Goal: Transaction & Acquisition: Register for event/course

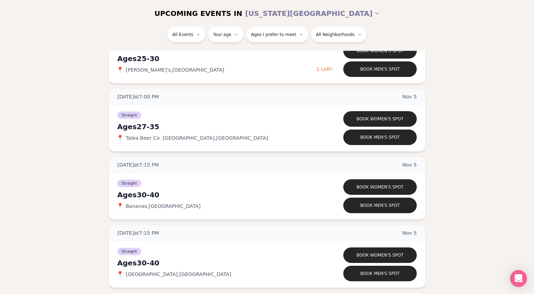
scroll to position [2514, 0]
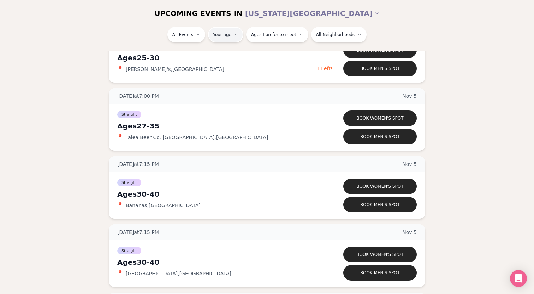
type input "*"
type input "**"
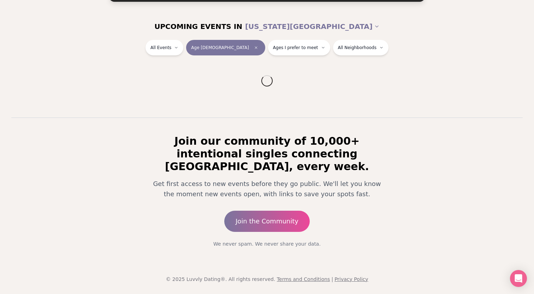
scroll to position [63, 0]
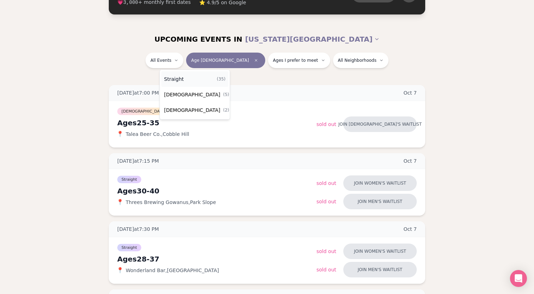
click at [183, 83] on div "Straight ( 35 )" at bounding box center [194, 79] width 67 height 16
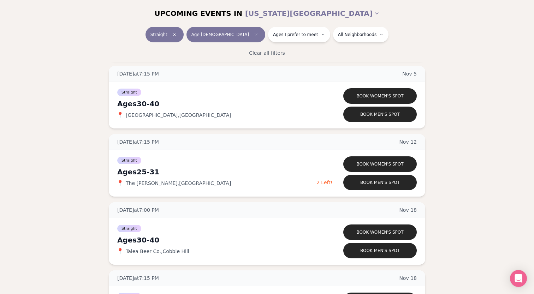
scroll to position [1796, 0]
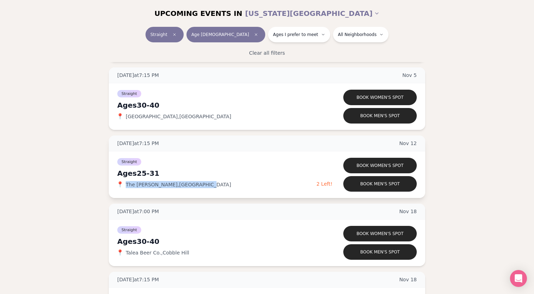
drag, startPoint x: 196, startPoint y: 187, endPoint x: 123, endPoint y: 186, distance: 72.8
click at [123, 186] on div "📍 The [PERSON_NAME] , [GEOGRAPHIC_DATA]" at bounding box center [216, 184] width 199 height 7
copy div "📍 The [PERSON_NAME] , [GEOGRAPHIC_DATA]"
click at [375, 185] on button "Book men's spot" at bounding box center [379, 184] width 73 height 16
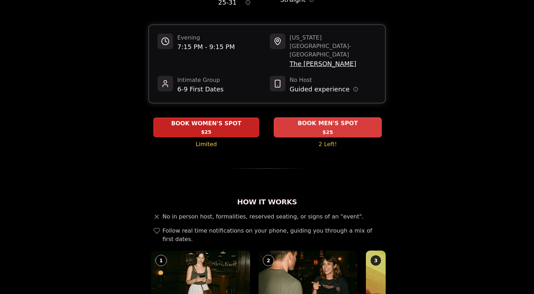
scroll to position [61, 0]
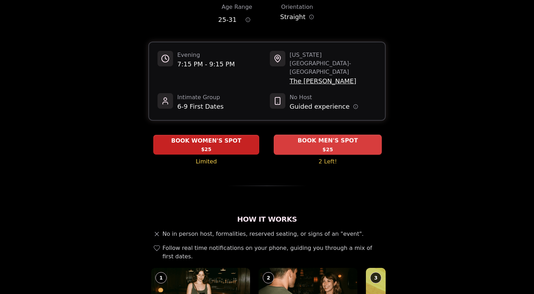
click at [329, 137] on span "BOOK MEN'S SPOT" at bounding box center [327, 141] width 63 height 8
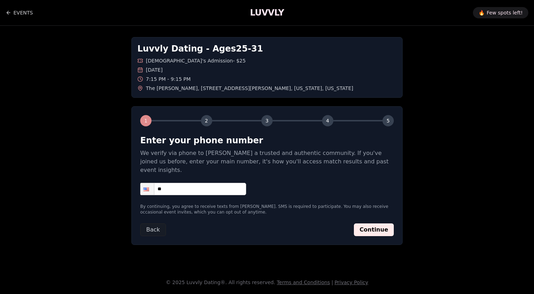
click at [199, 183] on input "**" at bounding box center [193, 189] width 106 height 12
type input "**********"
click at [369, 224] on button "Continue" at bounding box center [374, 230] width 40 height 13
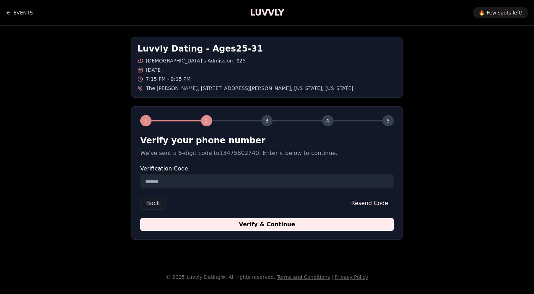
click at [279, 192] on form "Verify your phone number We've sent a 6-digit code to 13475802740 . Enter it be…" at bounding box center [267, 183] width 254 height 96
click at [262, 188] on input "Verification Code" at bounding box center [267, 182] width 254 height 14
click at [191, 185] on input "Verification Code" at bounding box center [267, 182] width 254 height 14
paste input "******"
type input "******"
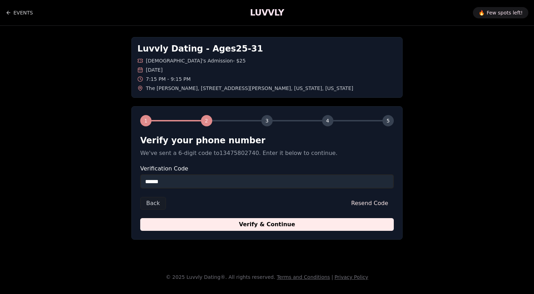
click at [197, 231] on div "1 2 3 4 5 Verify your phone number We've sent a 6-digit code to 13475802740 . E…" at bounding box center [266, 173] width 271 height 134
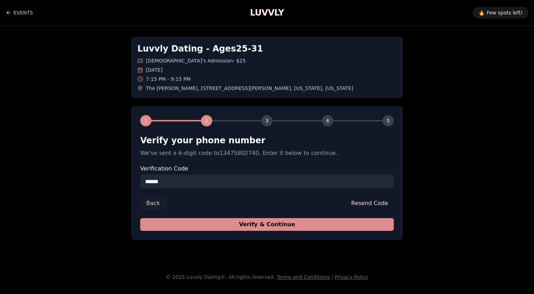
click at [199, 225] on button "Verify & Continue" at bounding box center [267, 224] width 254 height 13
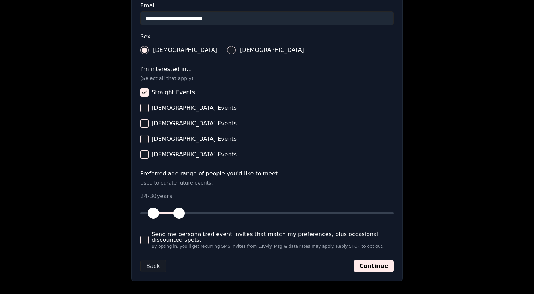
scroll to position [236, 0]
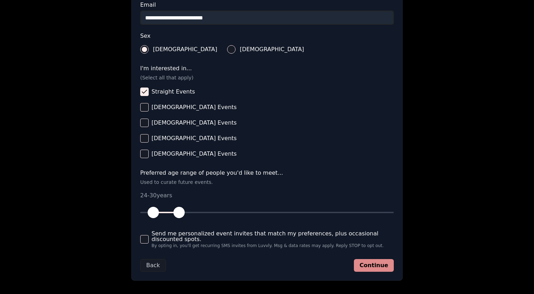
click at [369, 268] on button "Continue" at bounding box center [374, 265] width 40 height 13
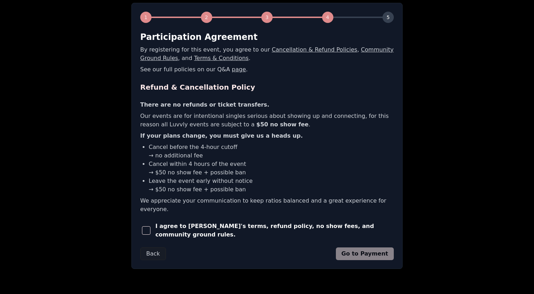
scroll to position [98, 0]
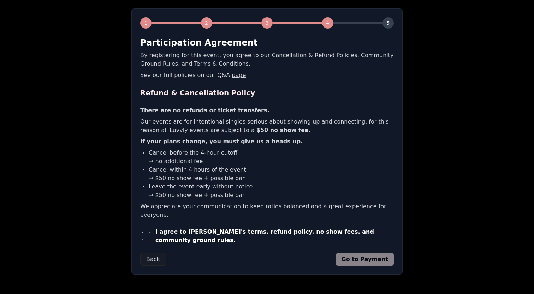
click at [150, 232] on span "button" at bounding box center [146, 236] width 8 height 8
click at [363, 253] on button "Go to Payment" at bounding box center [365, 259] width 58 height 13
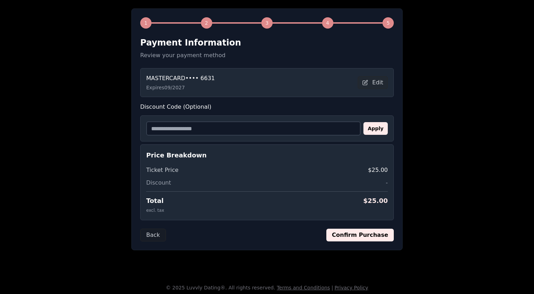
click at [344, 236] on button "Confirm Purchase" at bounding box center [359, 235] width 67 height 13
